Goal: Contribute content

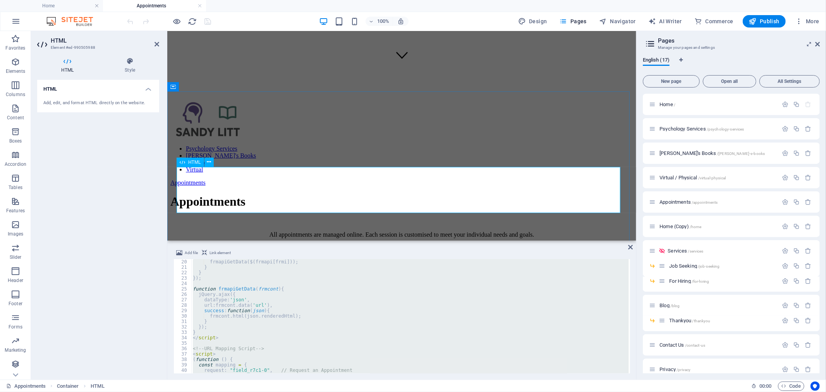
scroll to position [103, 0]
click at [279, 330] on div "frmapiGetData ( $ ( frmapi [ frmi ])) ; } } }) ; function frmapiGetData ( frmco…" at bounding box center [410, 316] width 438 height 114
paste textarea
type textarea "</script>"
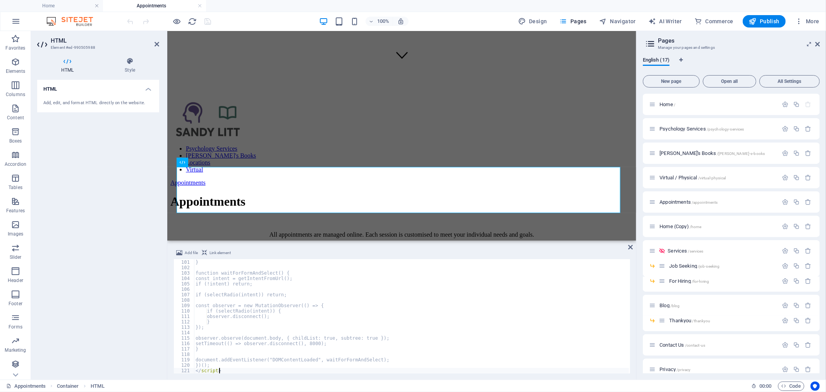
scroll to position [541, 0]
click at [395, 283] on div "[PERSON_NAME]’s practice is run entirely online to protect your privacy, securi…" at bounding box center [401, 303] width 463 height 40
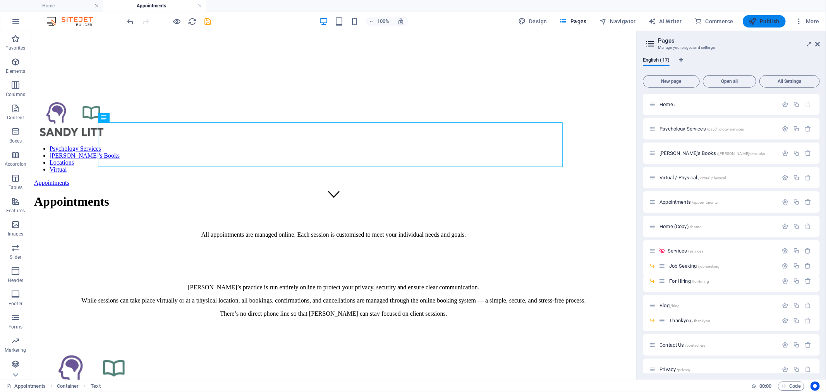
click at [770, 19] on span "Publish" at bounding box center [764, 21] width 31 height 8
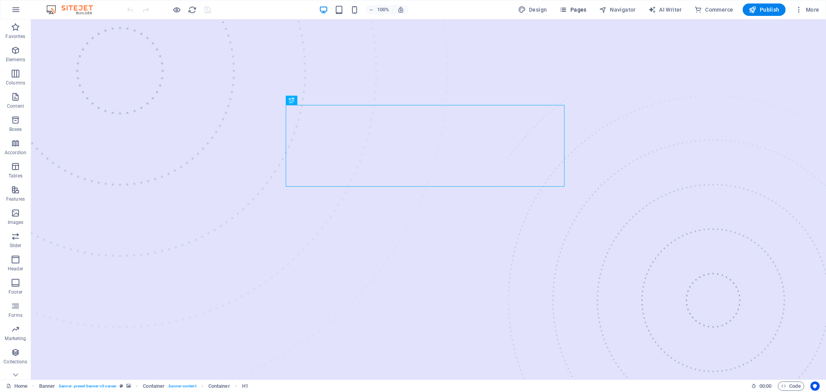
click at [578, 8] on span "Pages" at bounding box center [573, 10] width 27 height 8
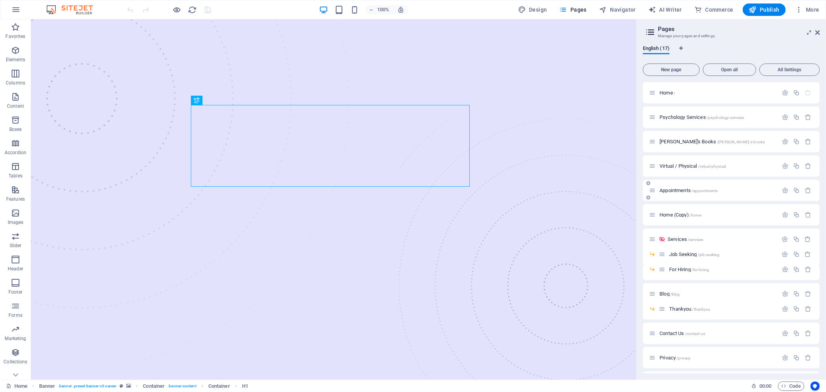
click at [683, 191] on span "Appointments /appointments" at bounding box center [689, 190] width 58 height 6
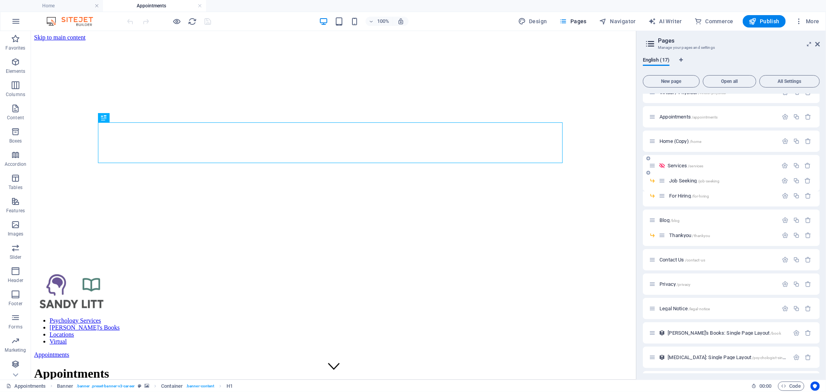
scroll to position [86, 0]
drag, startPoint x: 661, startPoint y: 234, endPoint x: 649, endPoint y: 235, distance: 11.7
click at [649, 235] on div "Home / Psychology Services /psychology-services Sandy's Books /sandy-s-books Vi…" at bounding box center [731, 192] width 177 height 369
drag, startPoint x: 661, startPoint y: 237, endPoint x: 665, endPoint y: 250, distance: 13.7
click at [665, 250] on div "Thankyou /thankyou" at bounding box center [731, 243] width 177 height 21
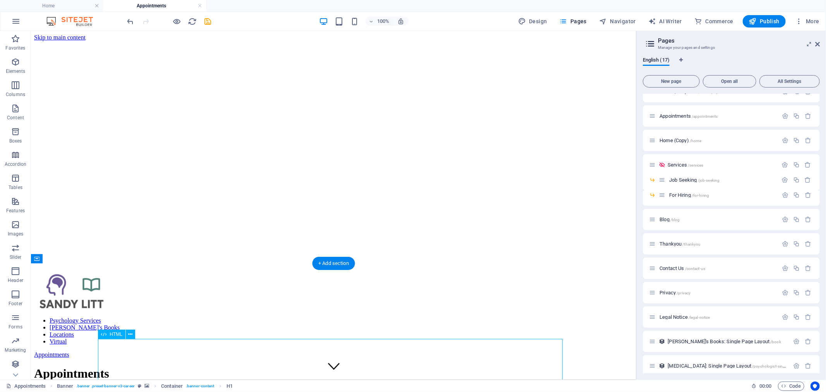
drag, startPoint x: 249, startPoint y: 365, endPoint x: 178, endPoint y: 221, distance: 160.6
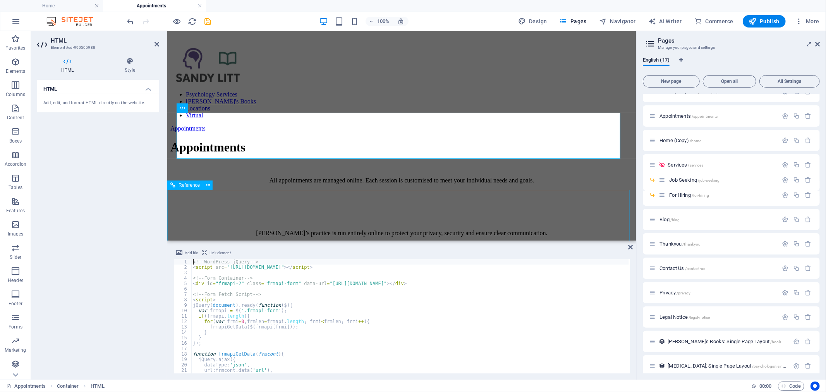
click at [278, 331] on div "<!-- WordPress jQuery --> < script src = "https://assets.sandylitt.com.au/wp-in…" at bounding box center [410, 321] width 438 height 125
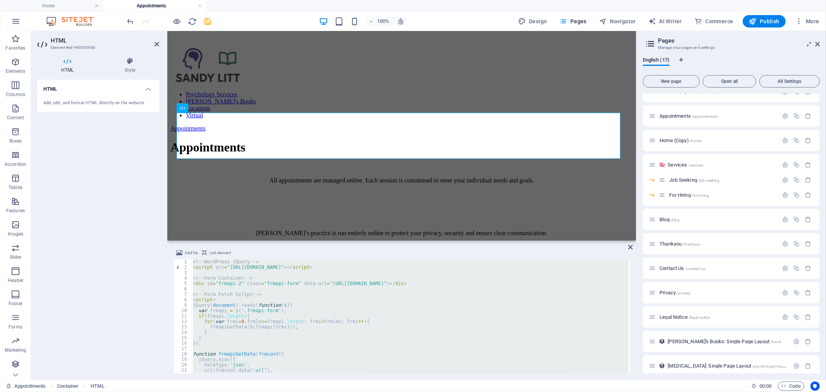
type textarea "</script>"
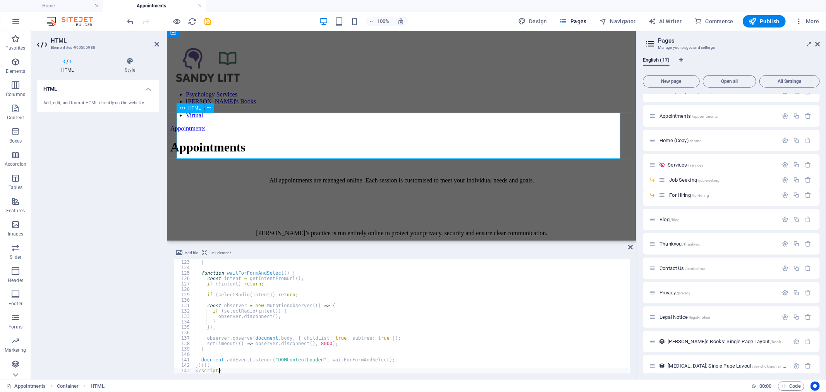
click at [584, 229] on div "[PERSON_NAME]’s practice is run entirely online to protect your privacy, securi…" at bounding box center [401, 249] width 463 height 40
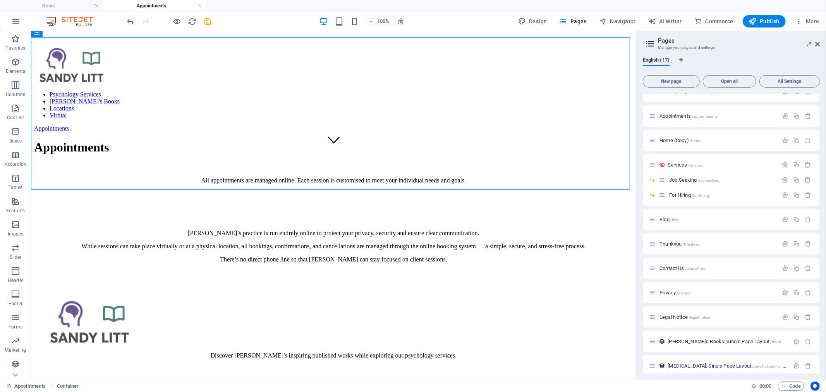
click at [209, 22] on icon "save" at bounding box center [208, 21] width 9 height 9
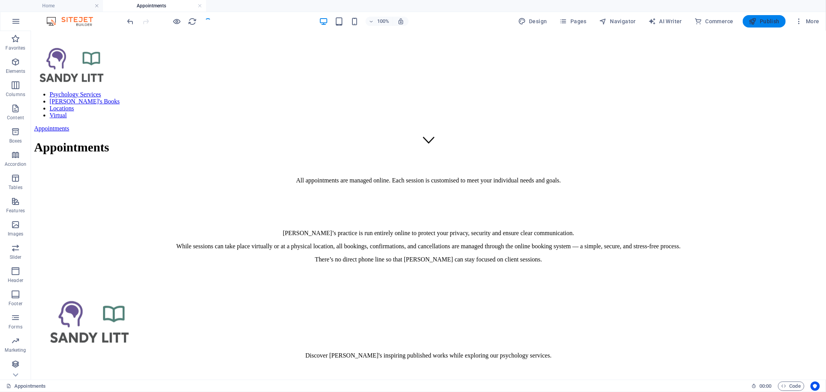
click at [743, 20] on span "Publish" at bounding box center [764, 21] width 31 height 8
